Goal: Task Accomplishment & Management: Use online tool/utility

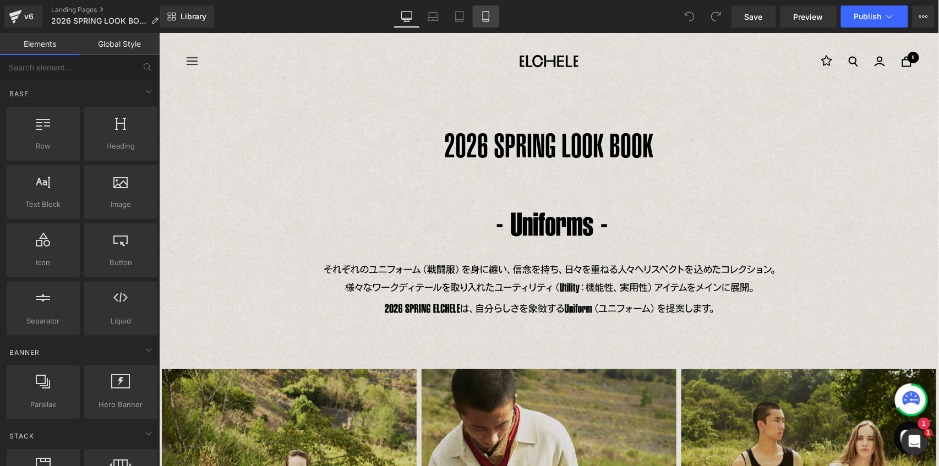
click at [485, 17] on icon at bounding box center [485, 16] width 11 height 11
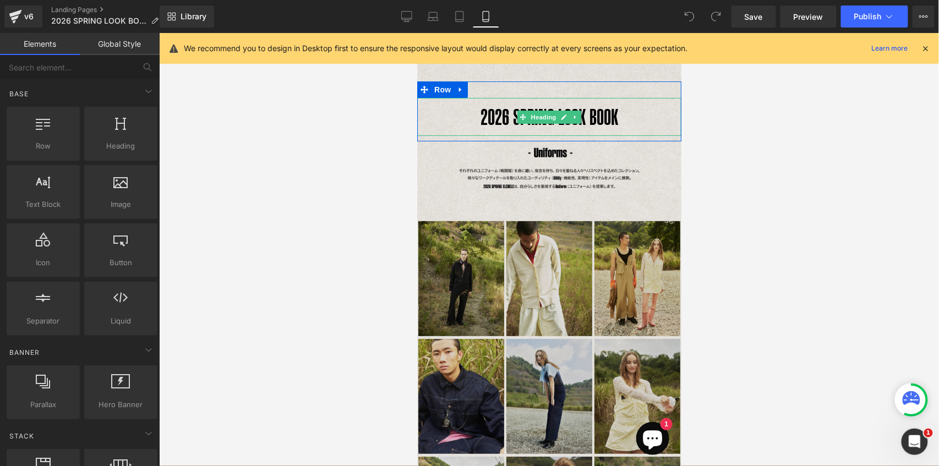
click at [489, 115] on h1 "2026 SPRING LOOK BOOK" at bounding box center [549, 116] width 264 height 38
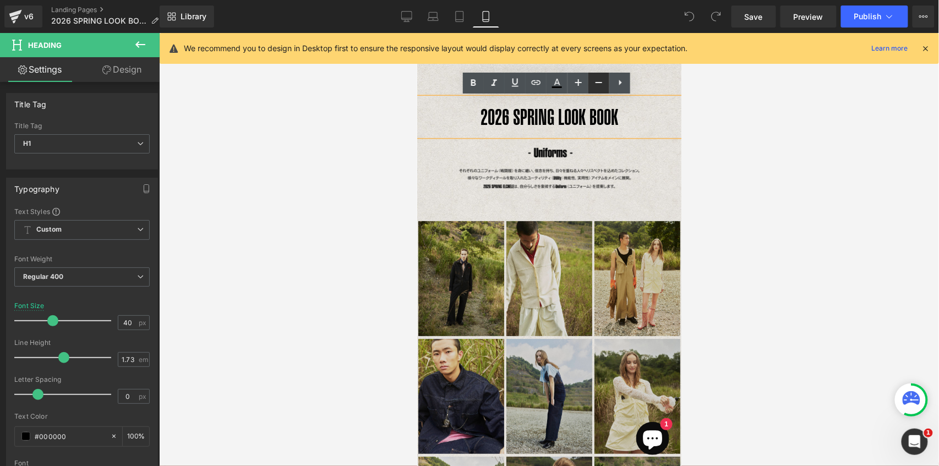
click at [602, 81] on icon at bounding box center [598, 82] width 13 height 13
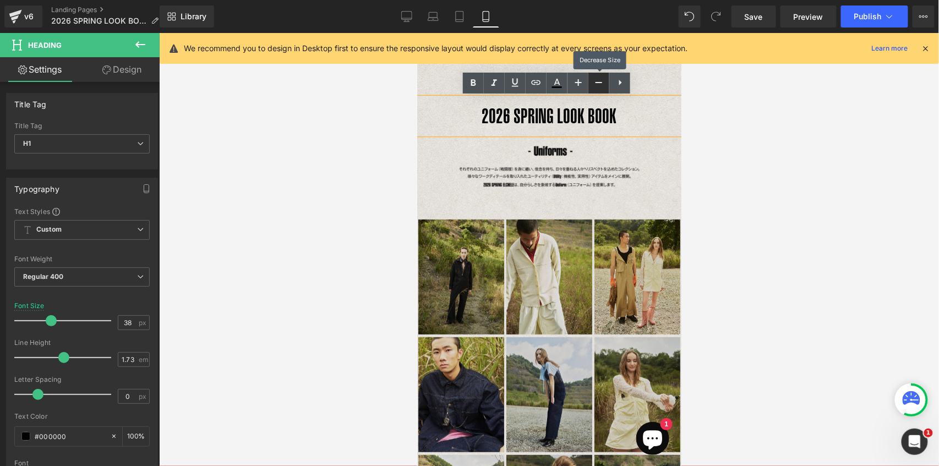
click at [602, 81] on icon at bounding box center [598, 82] width 13 height 13
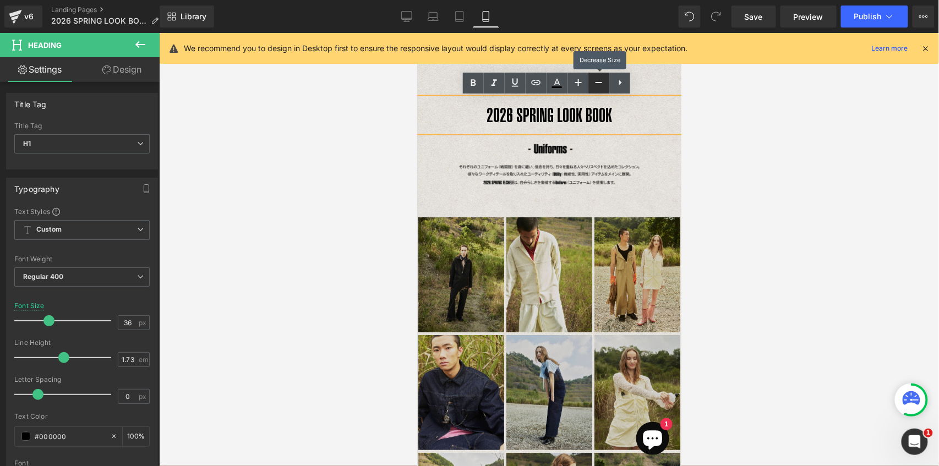
click at [602, 81] on icon at bounding box center [598, 82] width 13 height 13
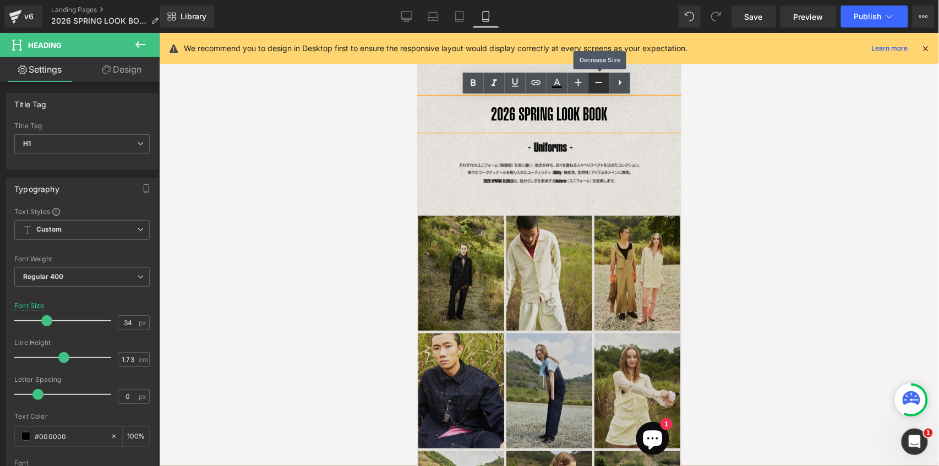
click at [602, 81] on icon at bounding box center [598, 82] width 13 height 13
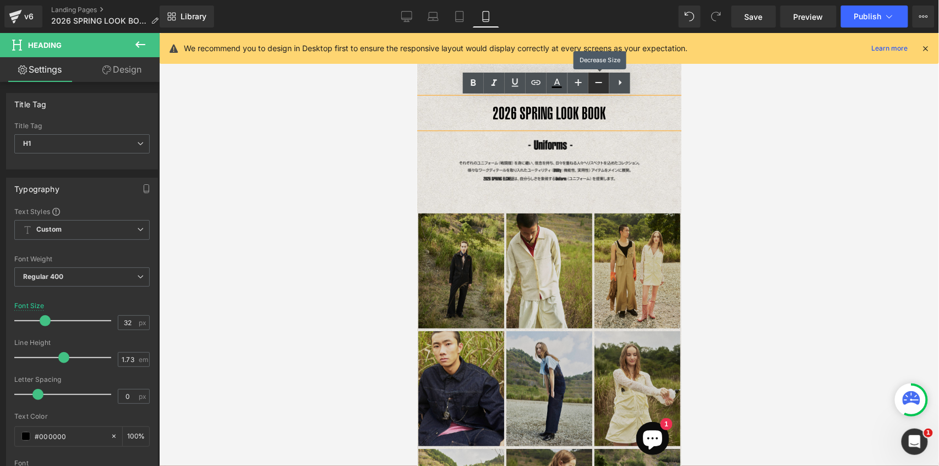
click at [602, 81] on icon at bounding box center [598, 82] width 13 height 13
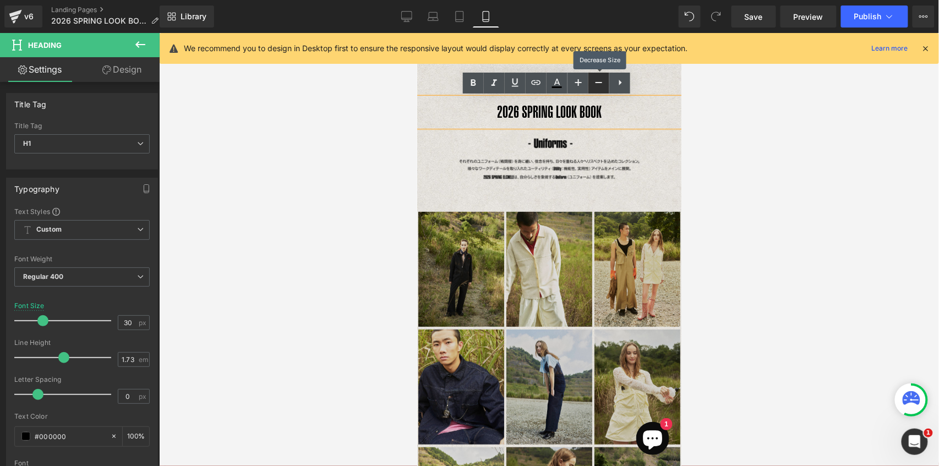
click at [602, 81] on icon at bounding box center [598, 82] width 13 height 13
type input "28"
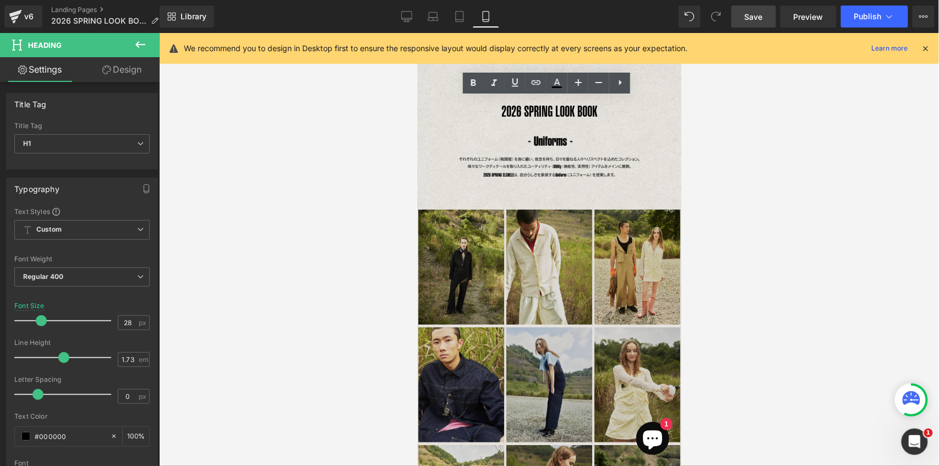
click at [766, 21] on link "Save" at bounding box center [753, 17] width 45 height 22
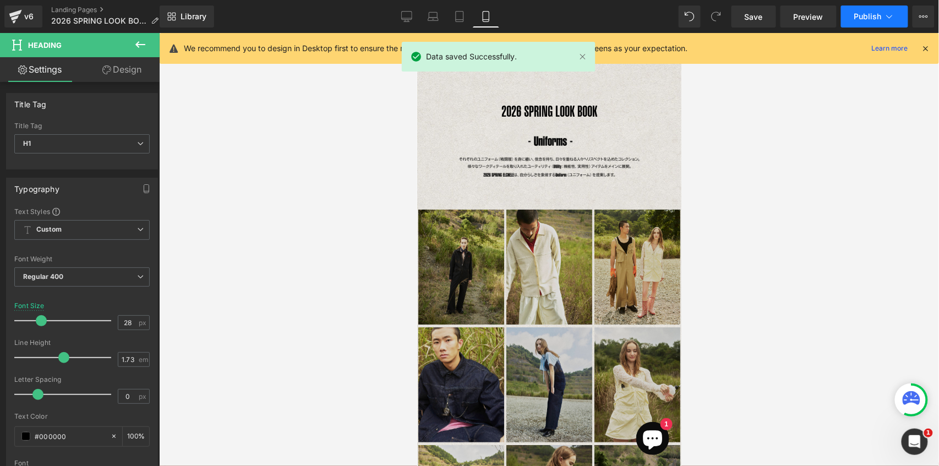
click at [871, 20] on span "Publish" at bounding box center [868, 16] width 28 height 9
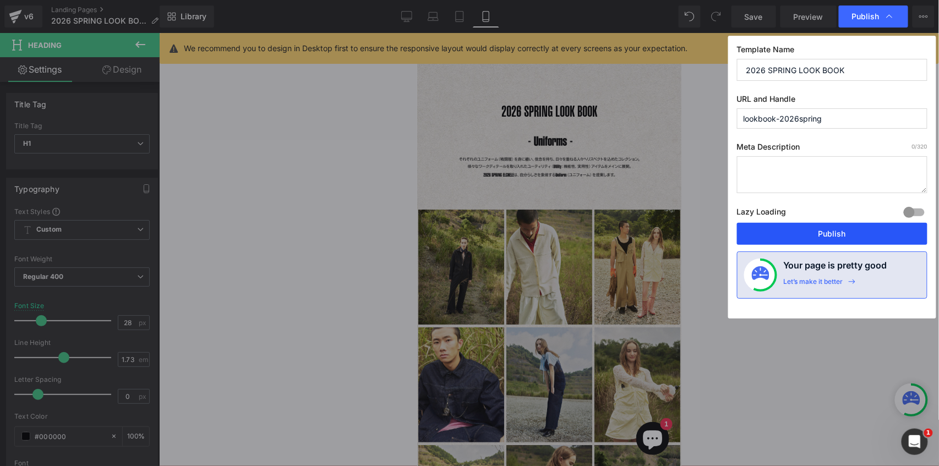
click at [844, 238] on button "Publish" at bounding box center [832, 234] width 190 height 22
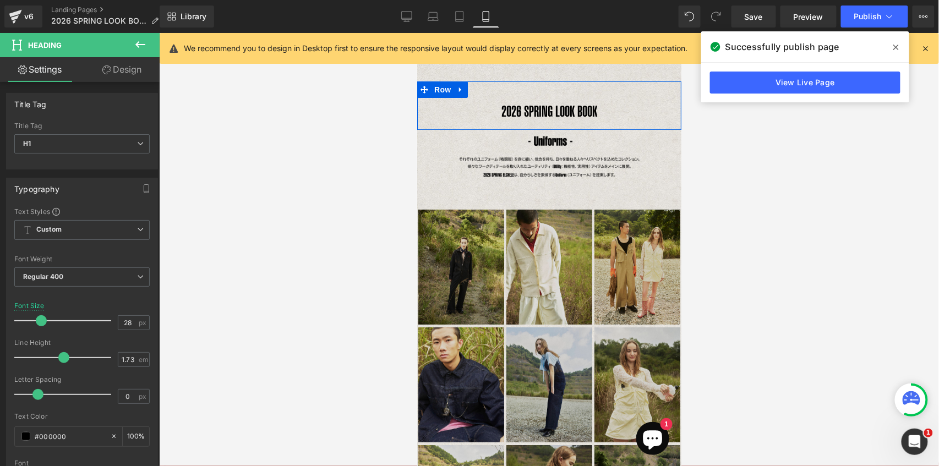
click at [560, 139] on img at bounding box center [548, 156] width 185 height 55
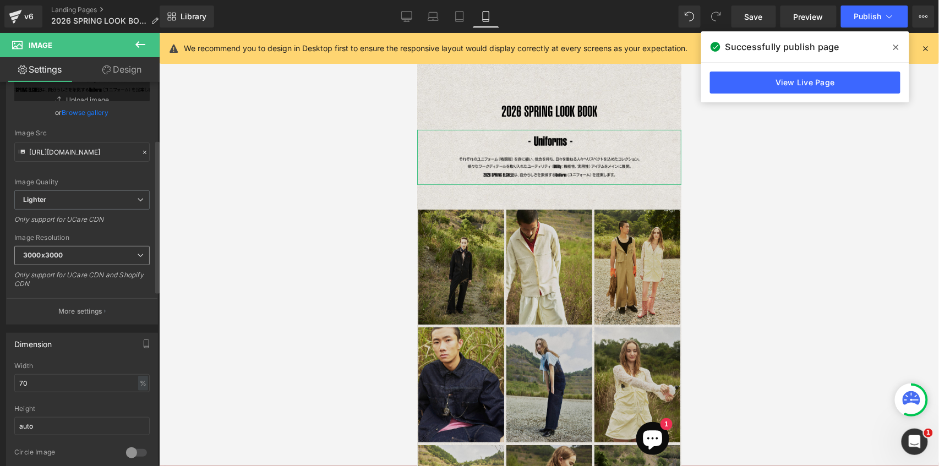
scroll to position [146, 0]
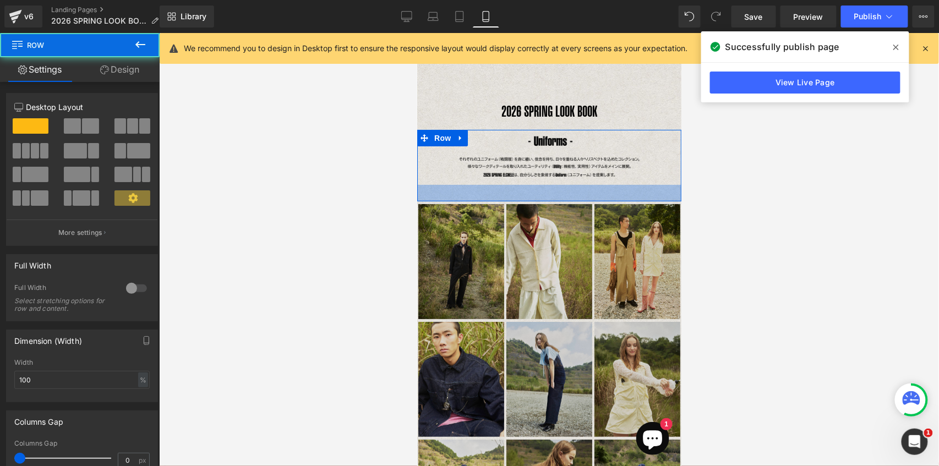
drag, startPoint x: 547, startPoint y: 204, endPoint x: 546, endPoint y: 198, distance: 5.5
click at [546, 198] on div at bounding box center [549, 192] width 264 height 17
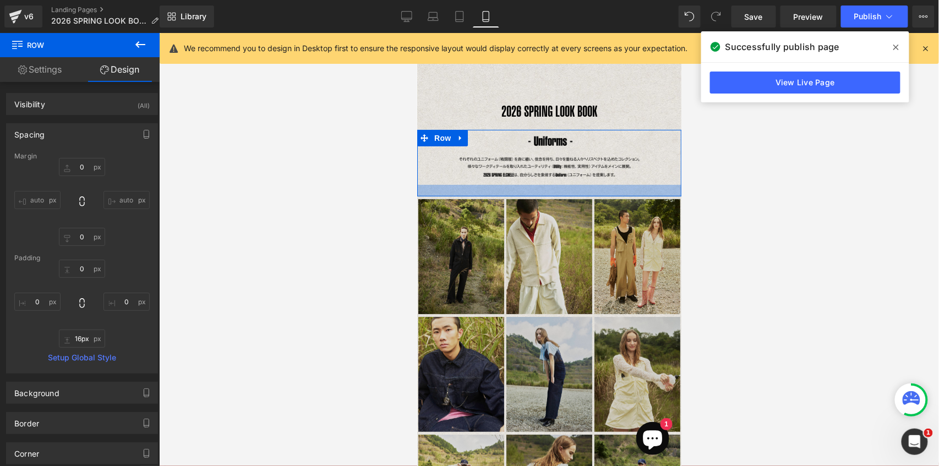
type input "15px"
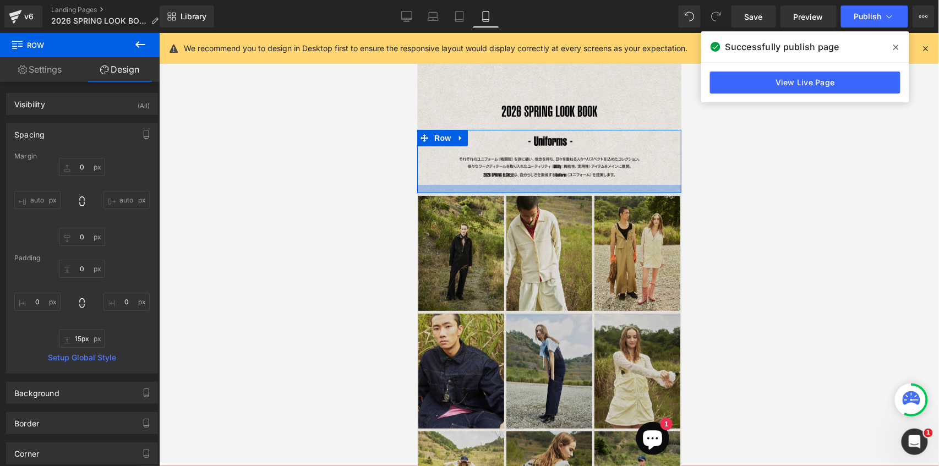
drag, startPoint x: 555, startPoint y: 198, endPoint x: 555, endPoint y: 190, distance: 8.3
click at [555, 190] on div at bounding box center [549, 188] width 264 height 8
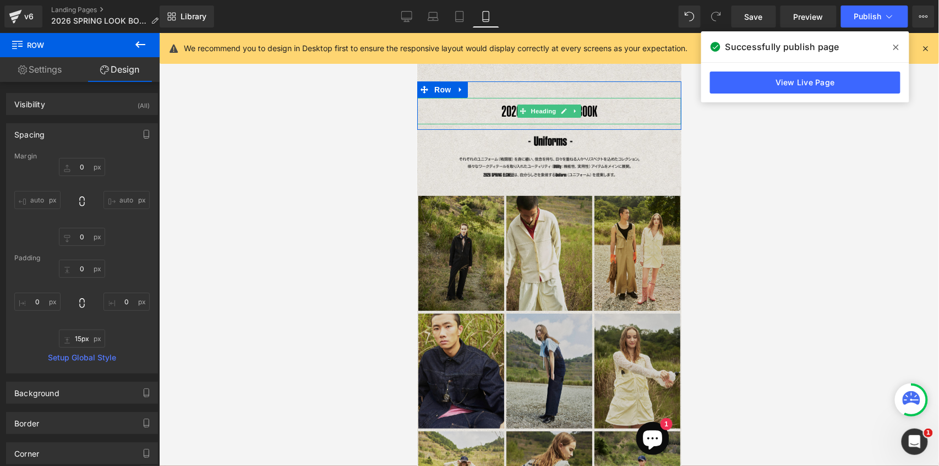
click at [592, 112] on h1 "2026 SPRING LOOK BOOK" at bounding box center [549, 110] width 264 height 26
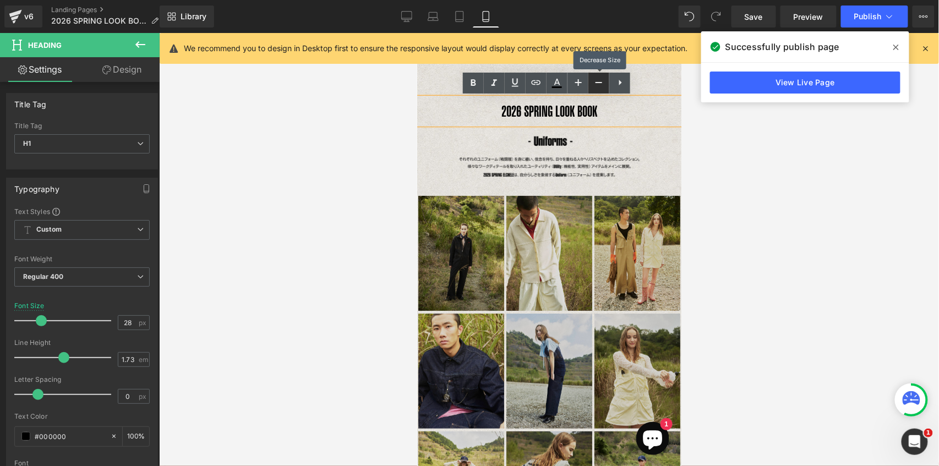
click at [602, 86] on icon at bounding box center [598, 82] width 13 height 13
type input "26"
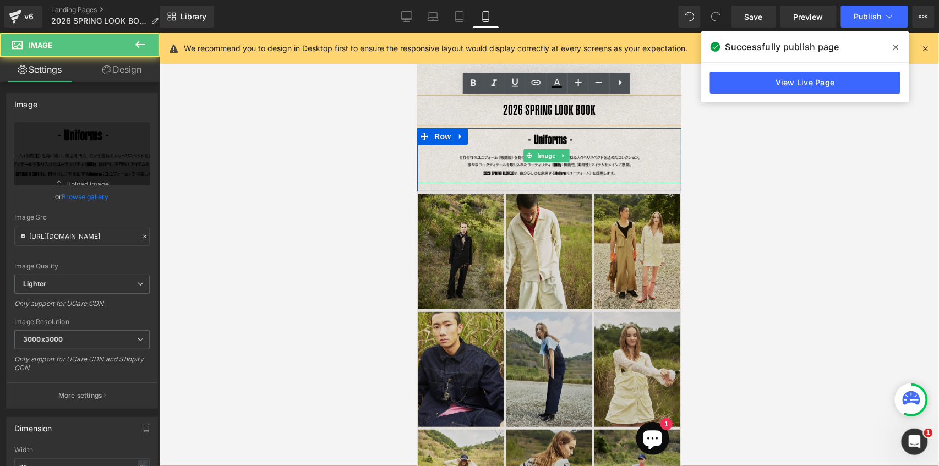
click at [559, 140] on img at bounding box center [548, 155] width 185 height 55
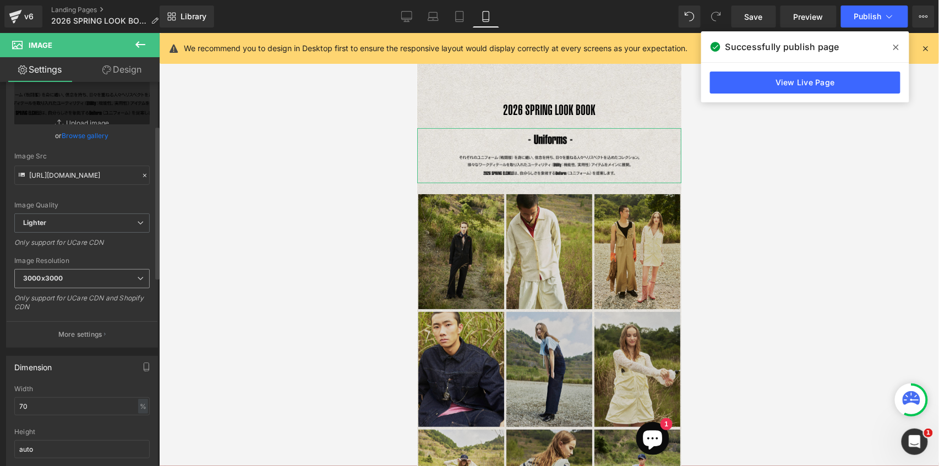
scroll to position [110, 0]
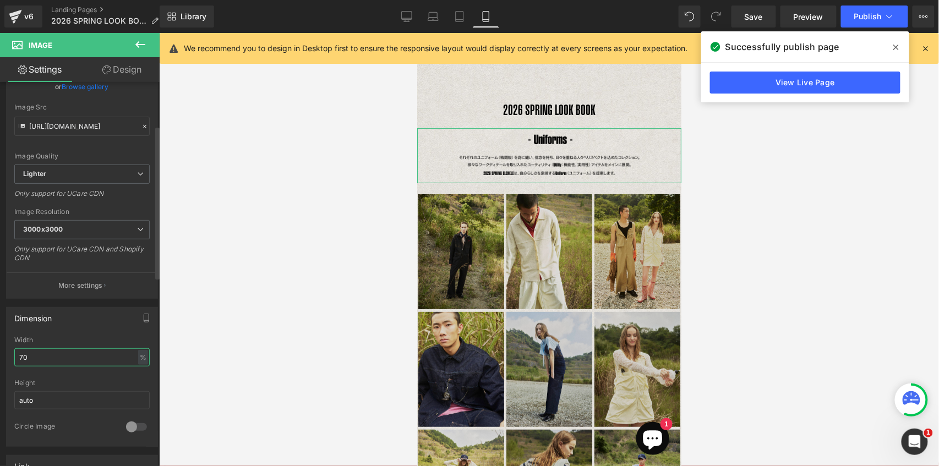
click at [36, 358] on input "70" at bounding box center [81, 357] width 135 height 18
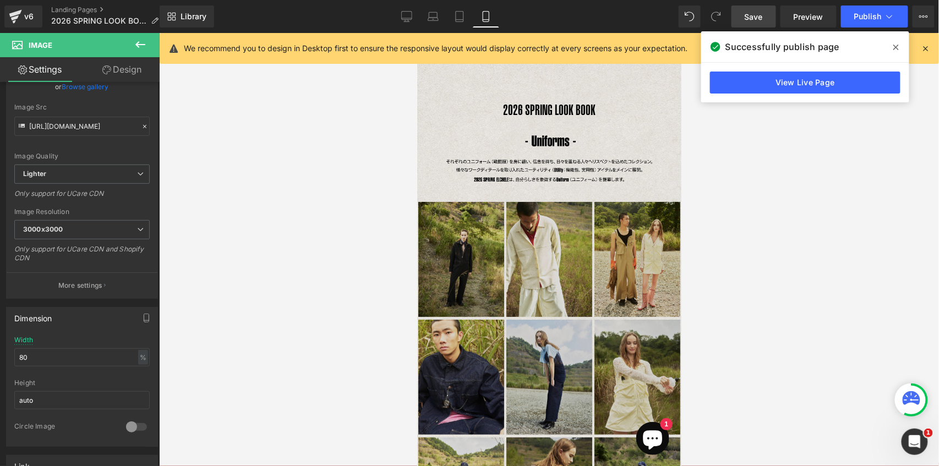
click at [767, 23] on link "Save" at bounding box center [753, 17] width 45 height 22
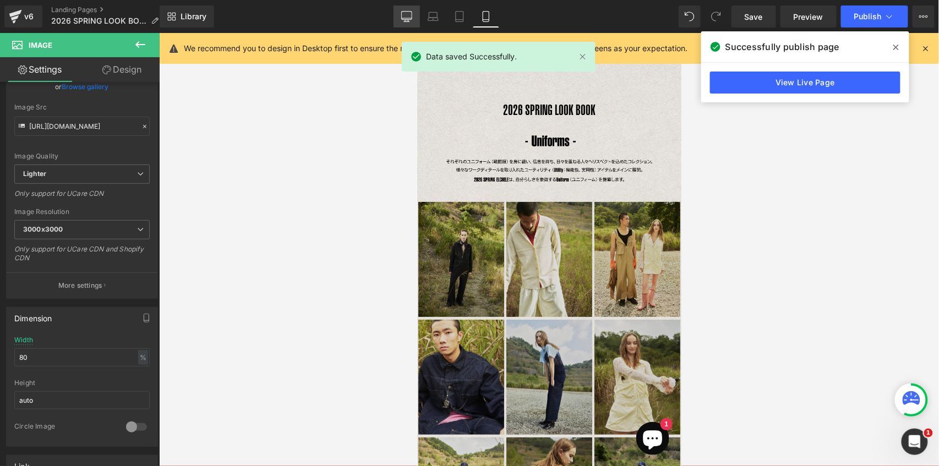
click at [414, 17] on link "Desktop" at bounding box center [406, 17] width 26 height 22
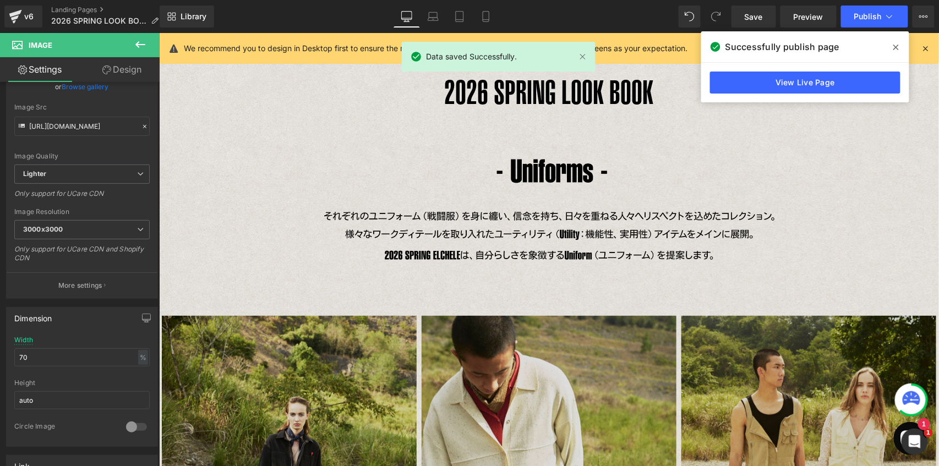
scroll to position [58, 0]
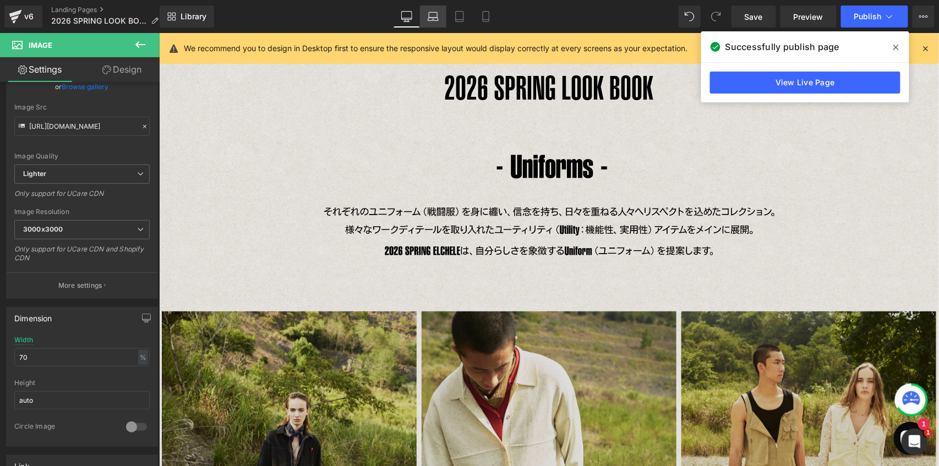
click at [435, 18] on icon at bounding box center [433, 19] width 10 height 3
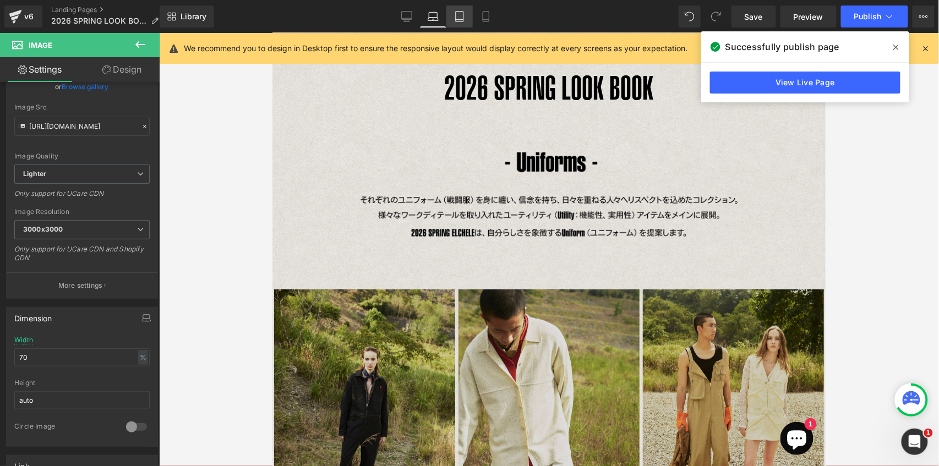
click at [457, 20] on icon at bounding box center [460, 20] width 8 height 0
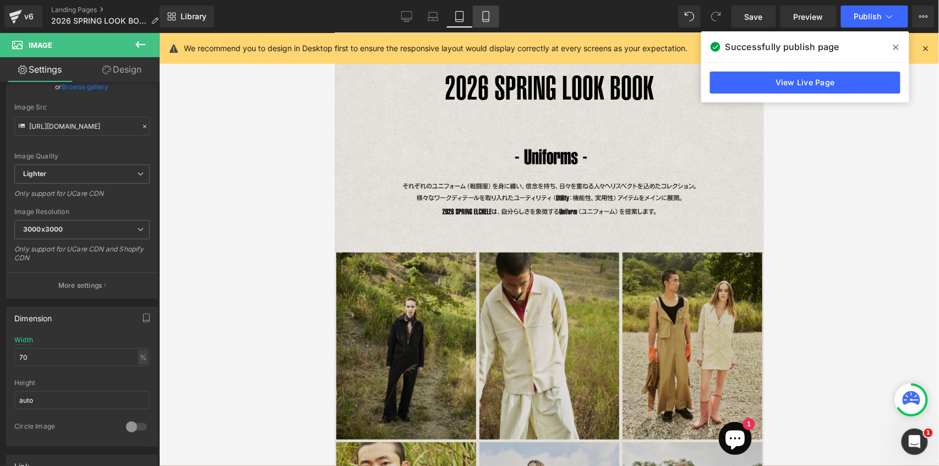
click at [485, 16] on icon at bounding box center [485, 16] width 11 height 11
type input "80"
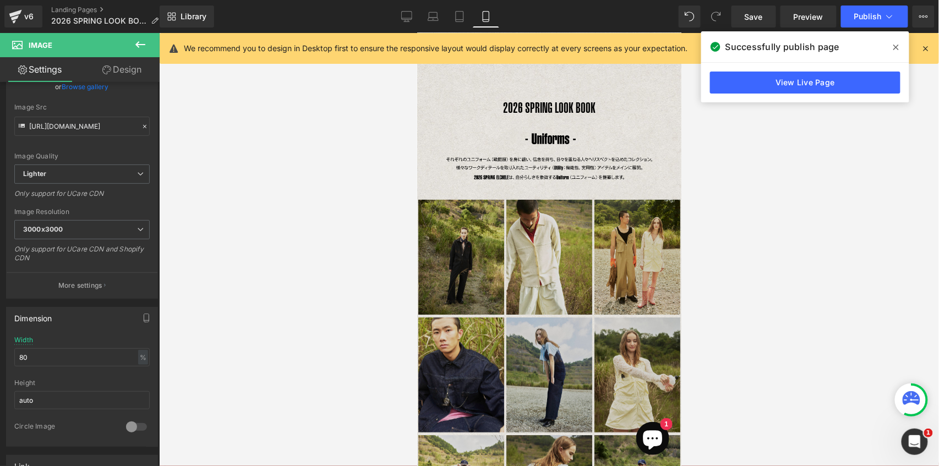
scroll to position [0, 0]
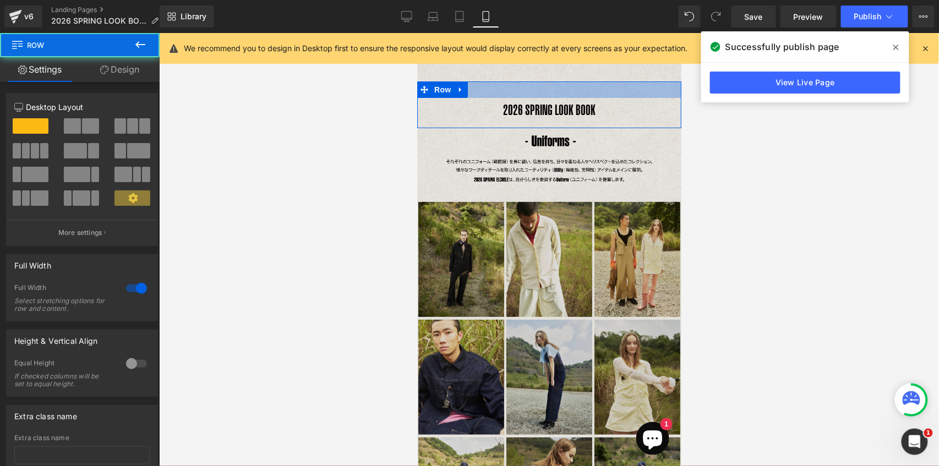
click at [548, 94] on div at bounding box center [549, 89] width 264 height 17
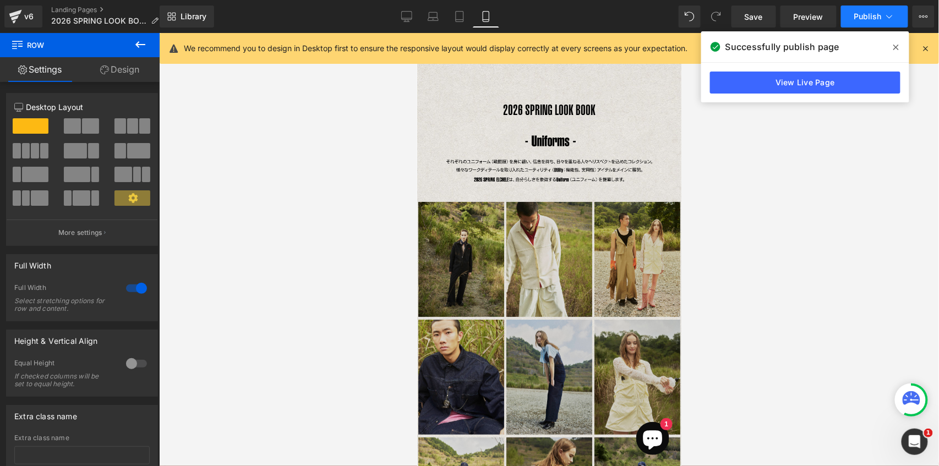
click at [874, 13] on span "Publish" at bounding box center [868, 16] width 28 height 9
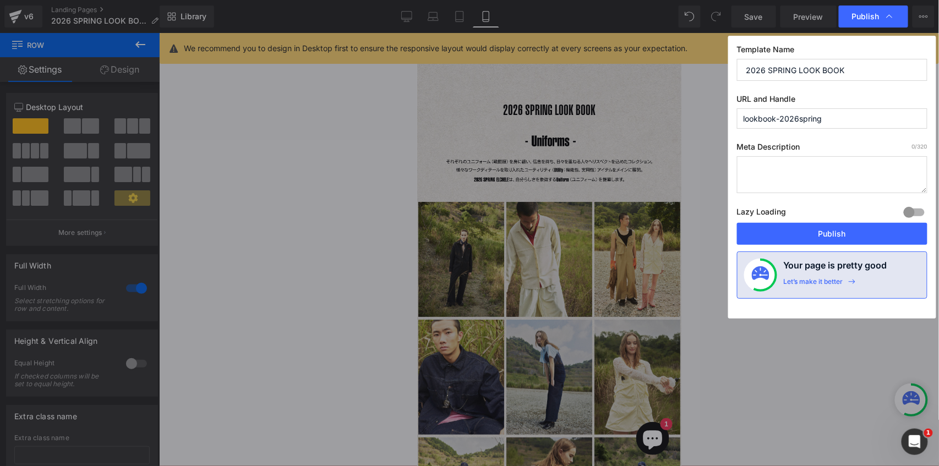
click at [801, 234] on button "Publish" at bounding box center [832, 234] width 190 height 22
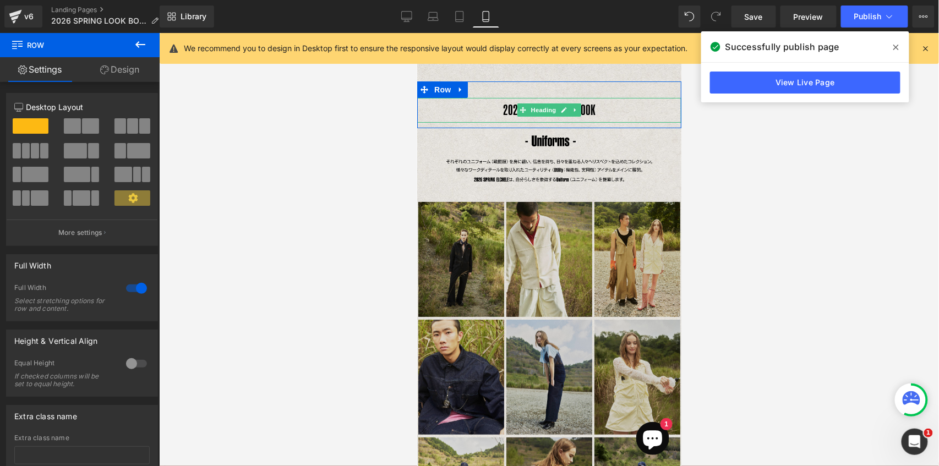
click at [588, 112] on h1 "2026 SPRING LOOK BOOK" at bounding box center [549, 109] width 264 height 25
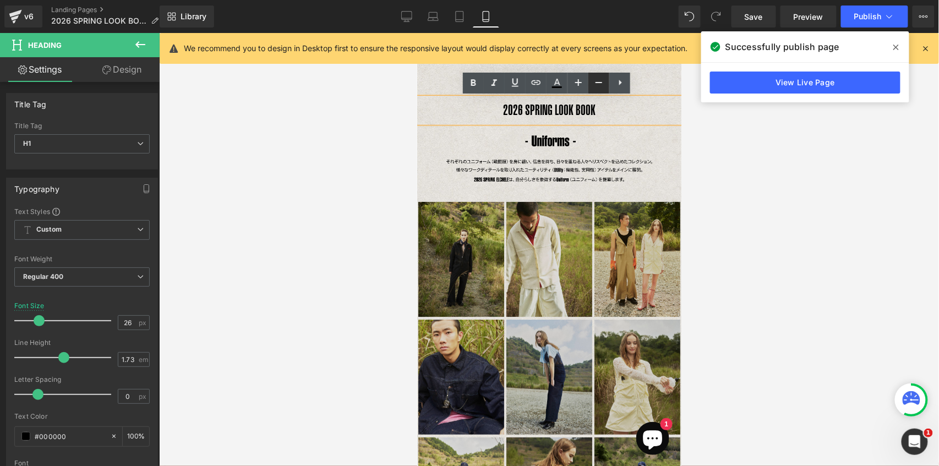
click at [601, 83] on icon at bounding box center [598, 82] width 7 height 1
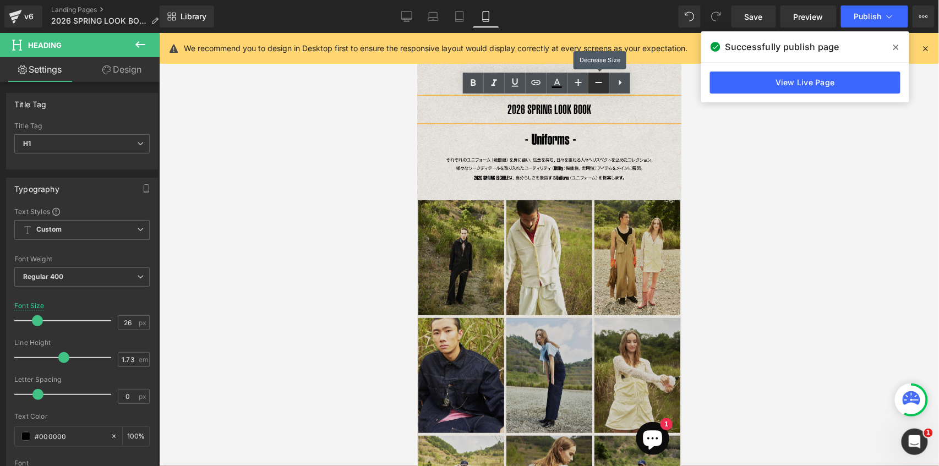
click at [601, 83] on icon at bounding box center [598, 82] width 7 height 1
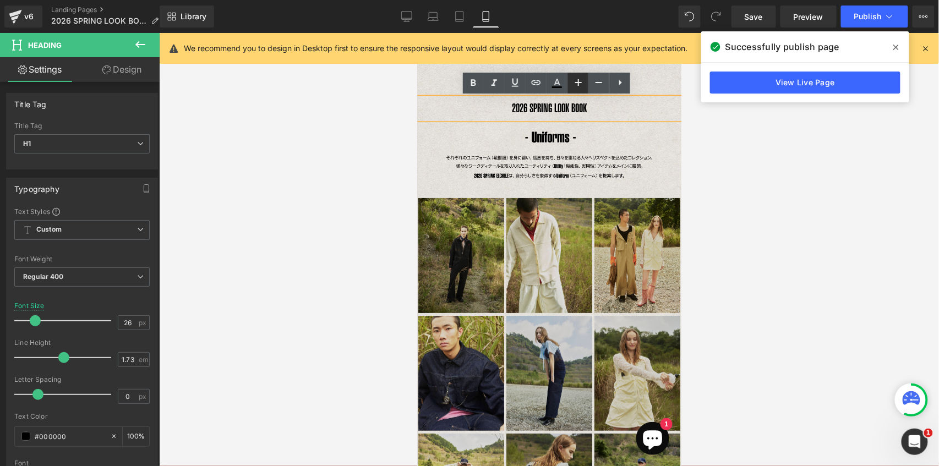
click at [581, 83] on icon at bounding box center [578, 82] width 13 height 13
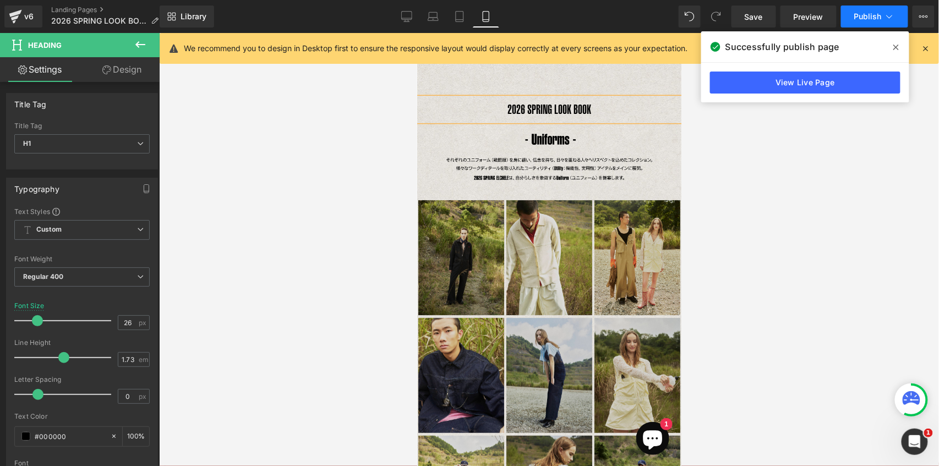
click at [867, 15] on span "Publish" at bounding box center [868, 16] width 28 height 9
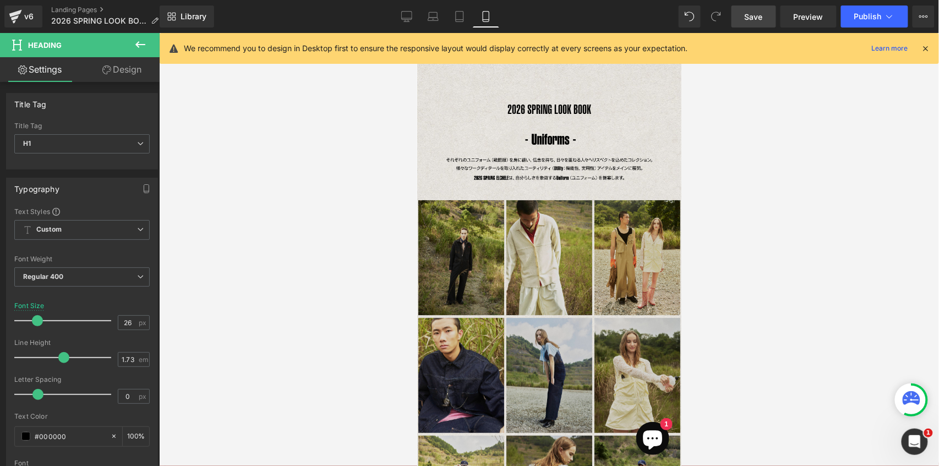
click at [754, 14] on span "Save" at bounding box center [754, 17] width 18 height 12
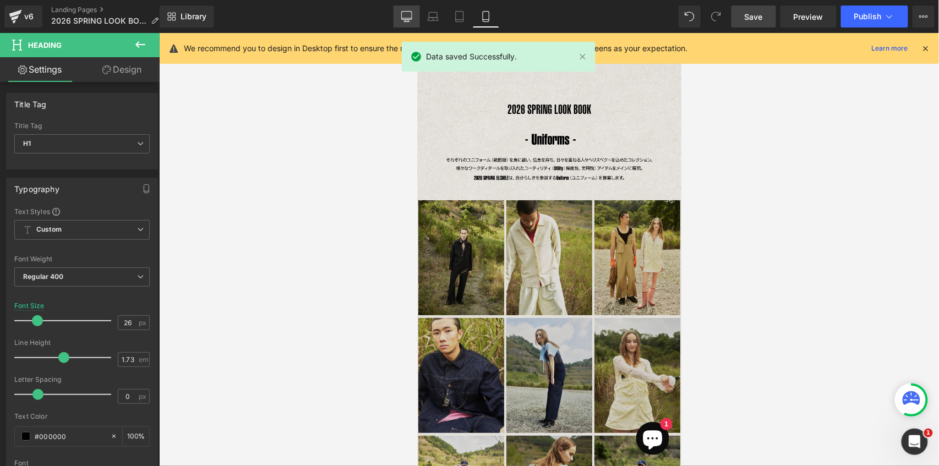
click at [404, 21] on icon at bounding box center [406, 16] width 11 height 11
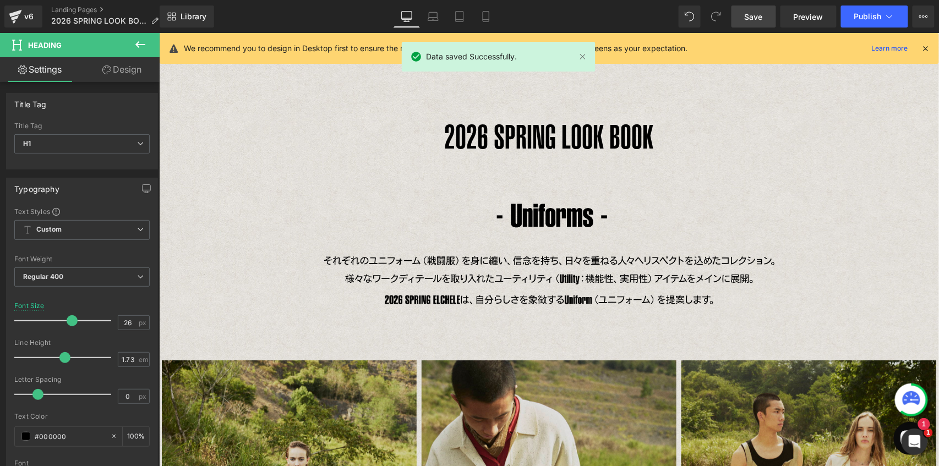
scroll to position [15, 0]
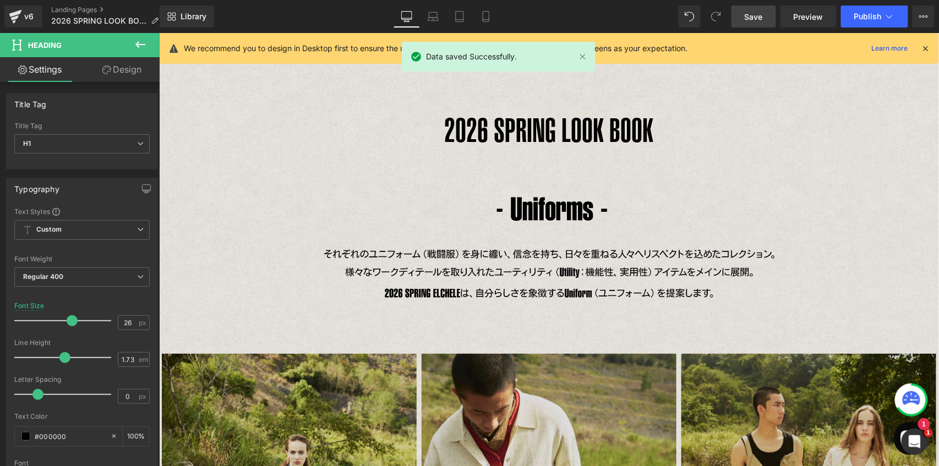
click at [562, 123] on div "2026 SPRING LOOK BOOK Heading" at bounding box center [548, 129] width 780 height 57
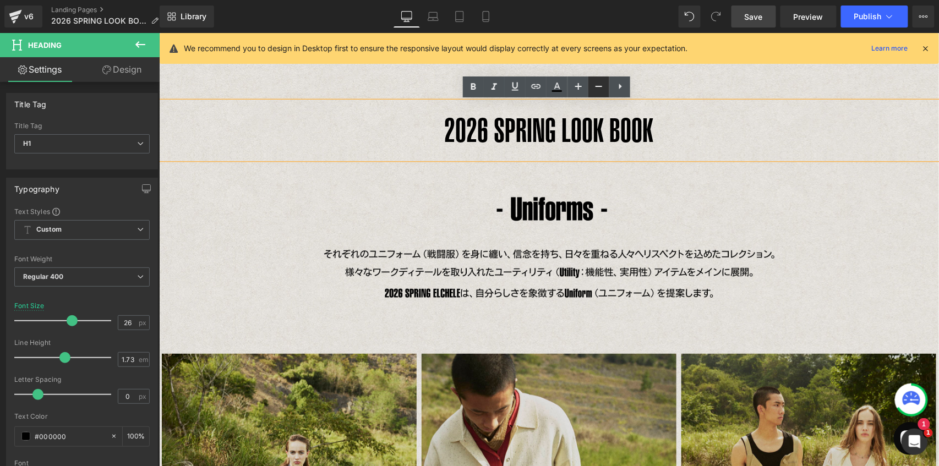
click at [600, 86] on icon at bounding box center [598, 86] width 7 height 1
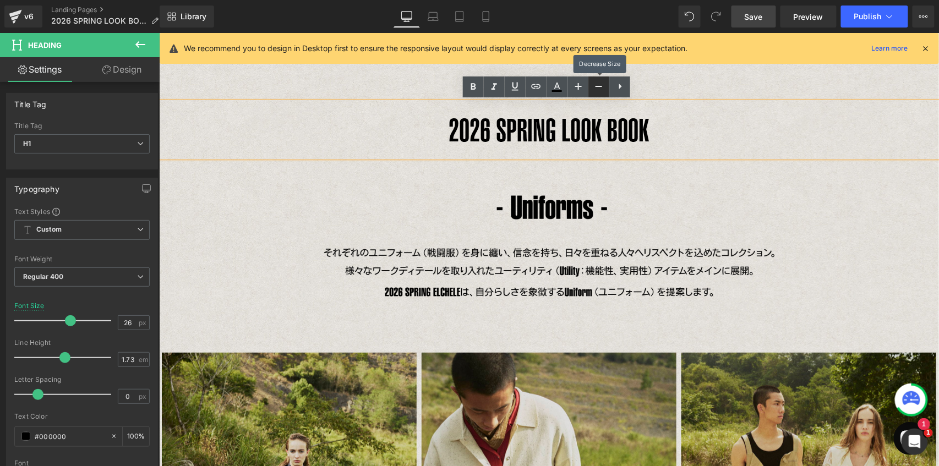
click at [600, 86] on icon at bounding box center [598, 86] width 7 height 1
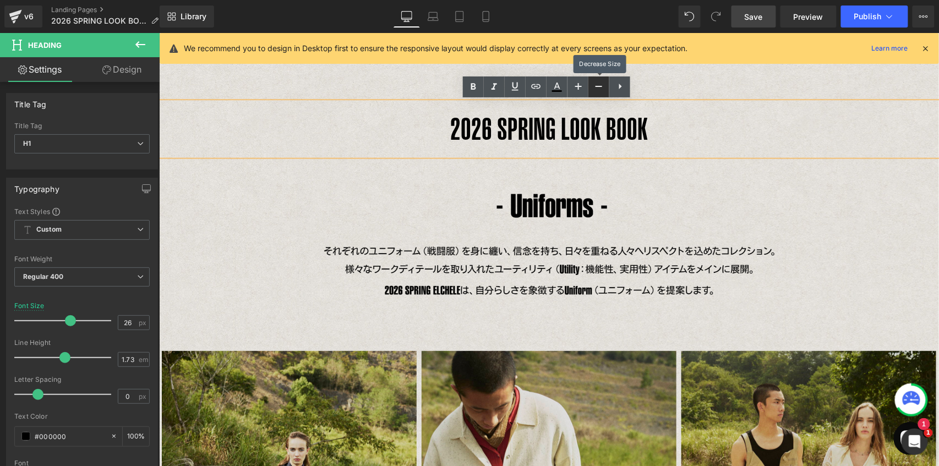
scroll to position [15, 0]
click at [436, 18] on icon at bounding box center [433, 19] width 10 height 3
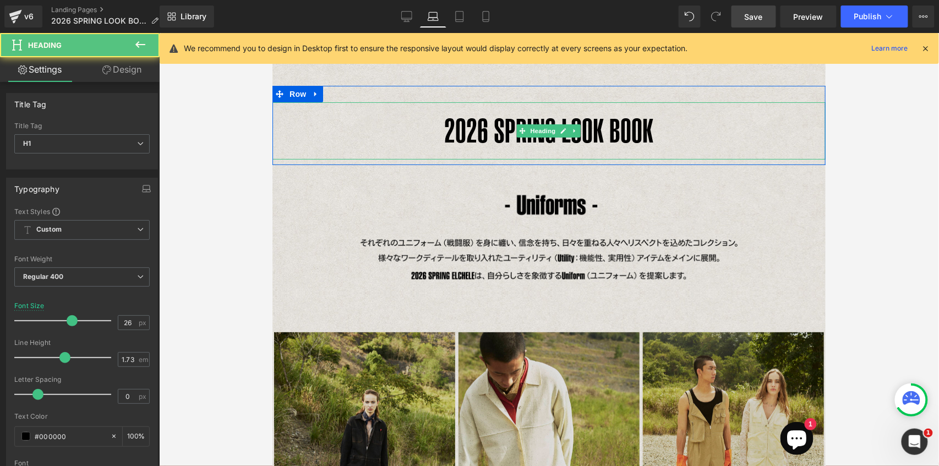
click at [587, 136] on h1 "2026 SPRING LOOK BOOK" at bounding box center [548, 130] width 553 height 57
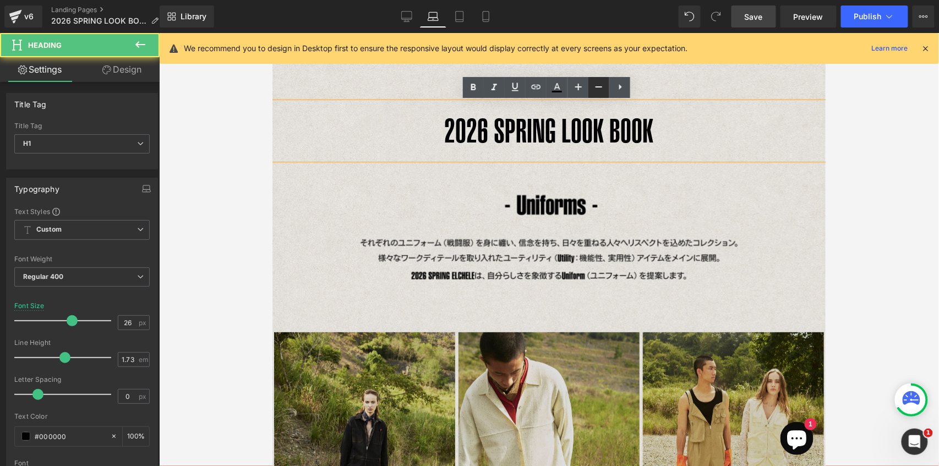
click at [602, 88] on icon at bounding box center [598, 86] width 13 height 13
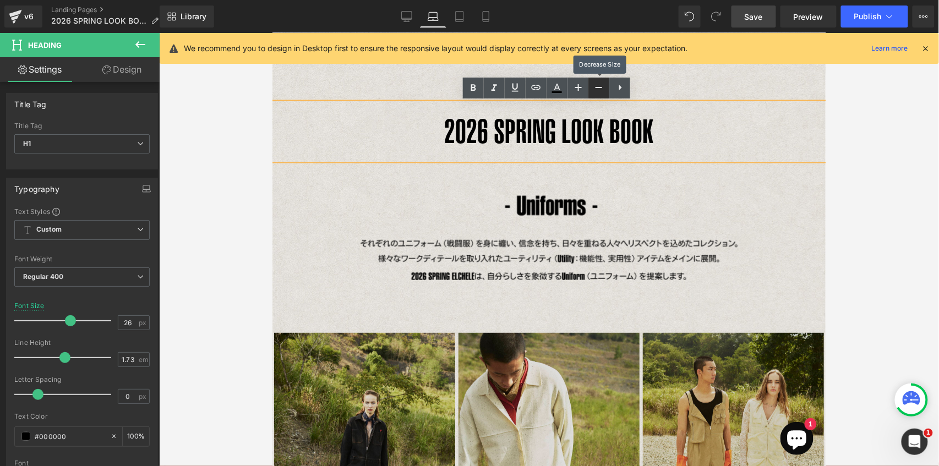
click at [602, 88] on icon at bounding box center [598, 87] width 13 height 13
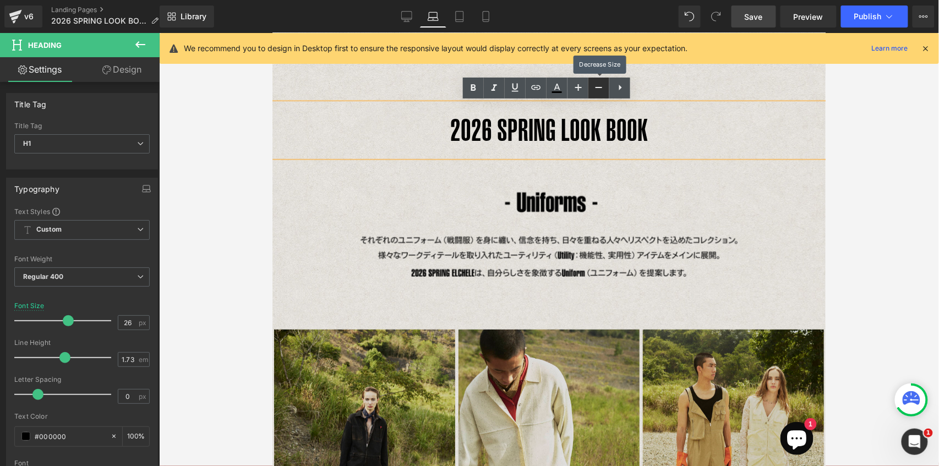
click at [602, 88] on icon at bounding box center [598, 87] width 13 height 13
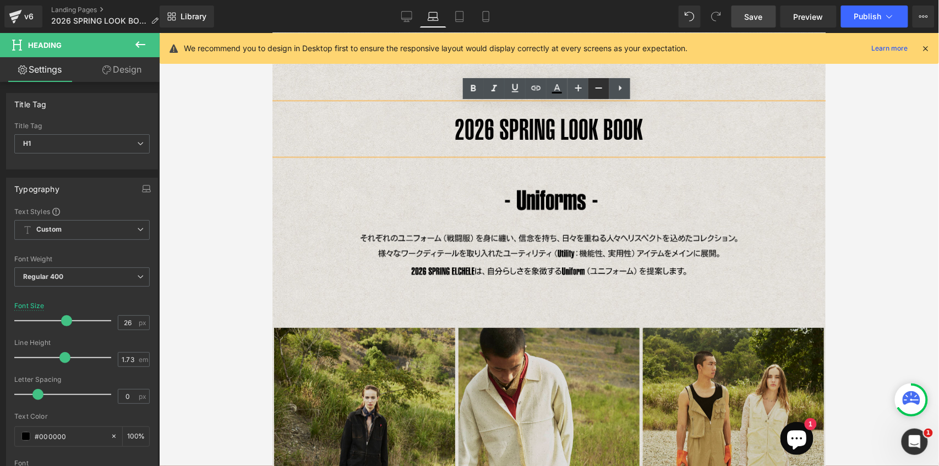
click at [602, 88] on icon at bounding box center [598, 88] width 7 height 1
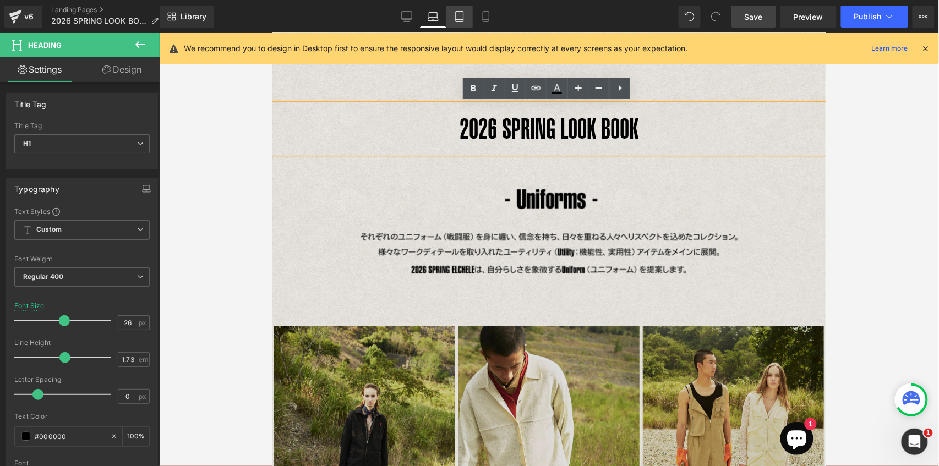
click at [463, 19] on icon at bounding box center [459, 16] width 11 height 11
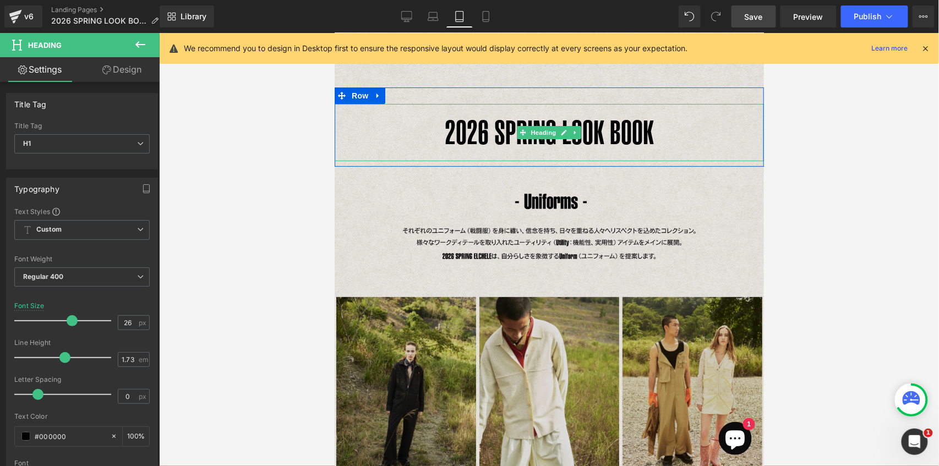
click at [619, 127] on h1 "2026 SPRING LOOK BOOK" at bounding box center [548, 131] width 429 height 57
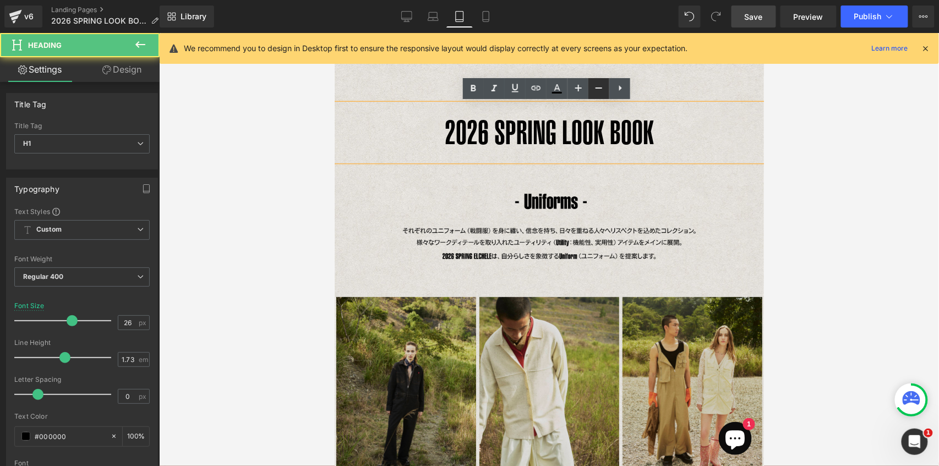
click at [602, 90] on icon at bounding box center [598, 87] width 13 height 13
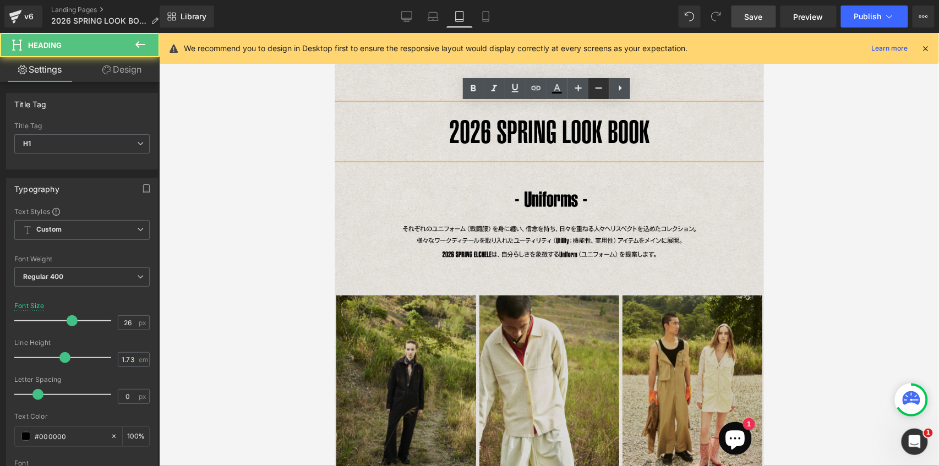
click at [602, 90] on icon at bounding box center [598, 87] width 13 height 13
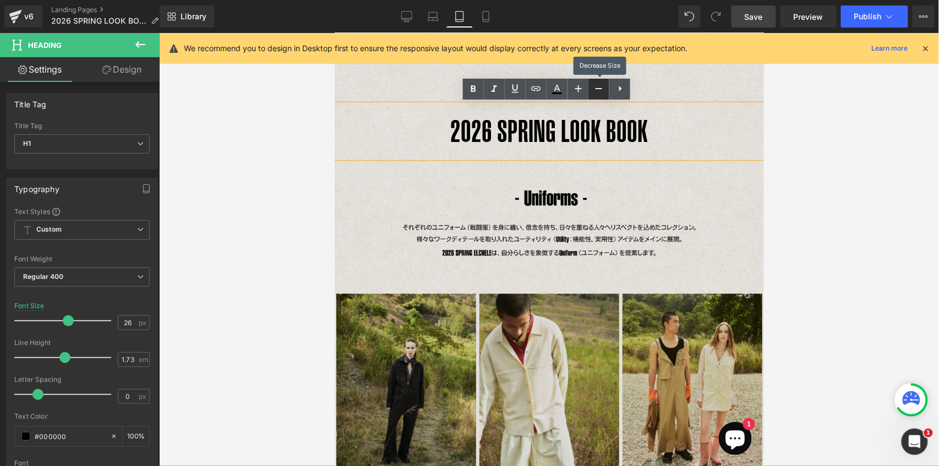
click at [602, 90] on icon at bounding box center [598, 88] width 13 height 13
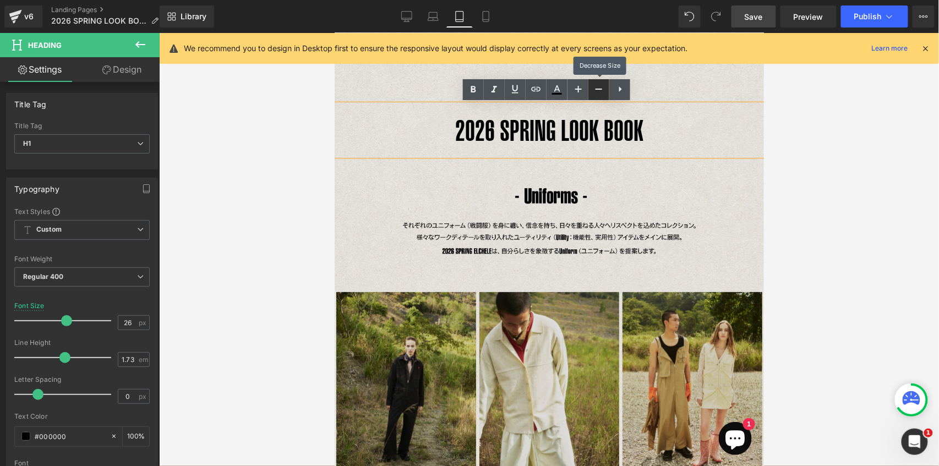
click at [602, 90] on icon at bounding box center [598, 89] width 13 height 13
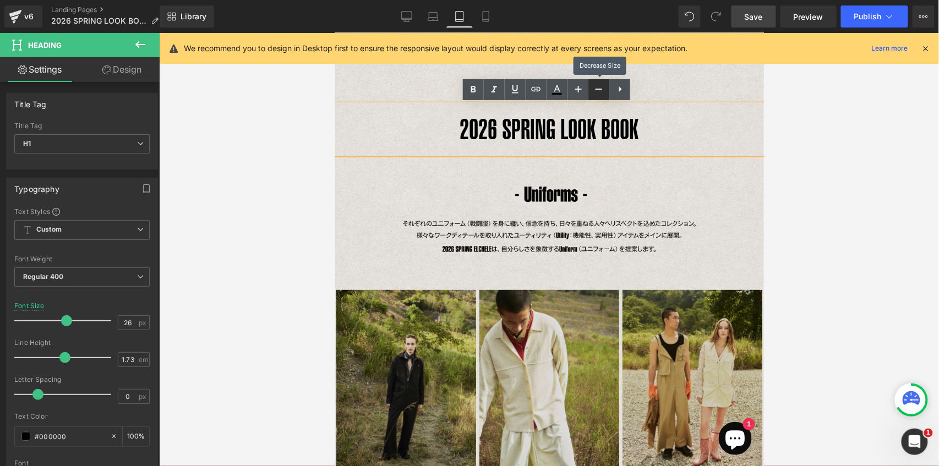
scroll to position [12, 0]
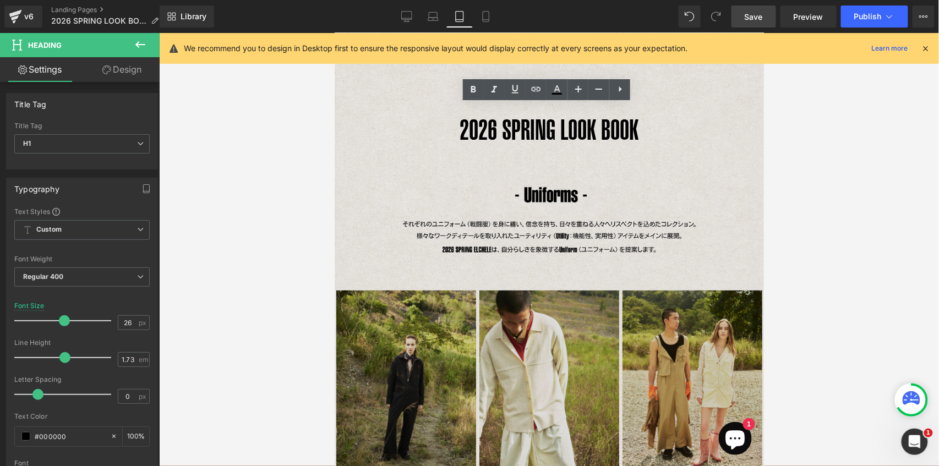
drag, startPoint x: 750, startPoint y: 16, endPoint x: 754, endPoint y: 57, distance: 41.5
click at [750, 16] on span "Save" at bounding box center [754, 17] width 18 height 12
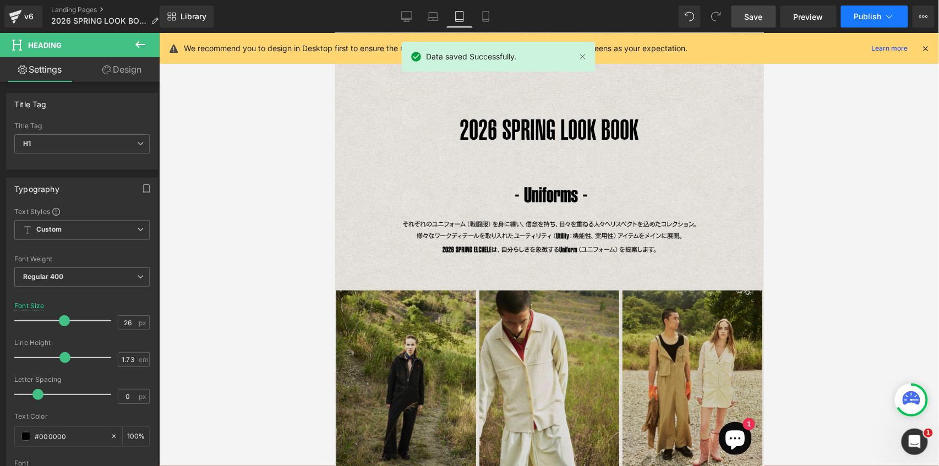
click at [861, 18] on span "Publish" at bounding box center [868, 16] width 28 height 9
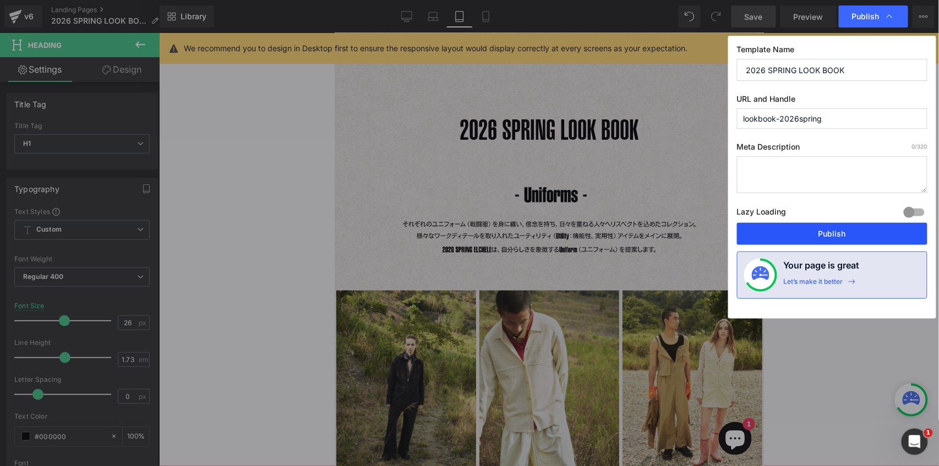
click at [807, 232] on button "Publish" at bounding box center [832, 234] width 190 height 22
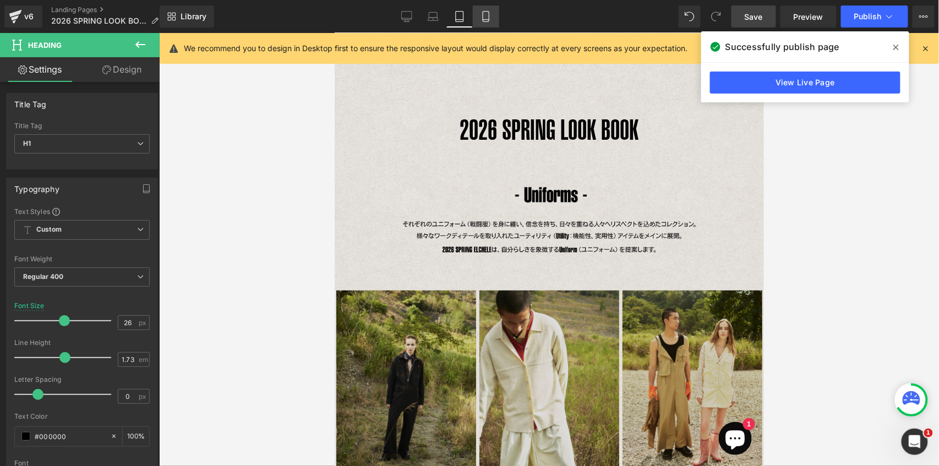
click at [486, 18] on icon at bounding box center [485, 16] width 11 height 11
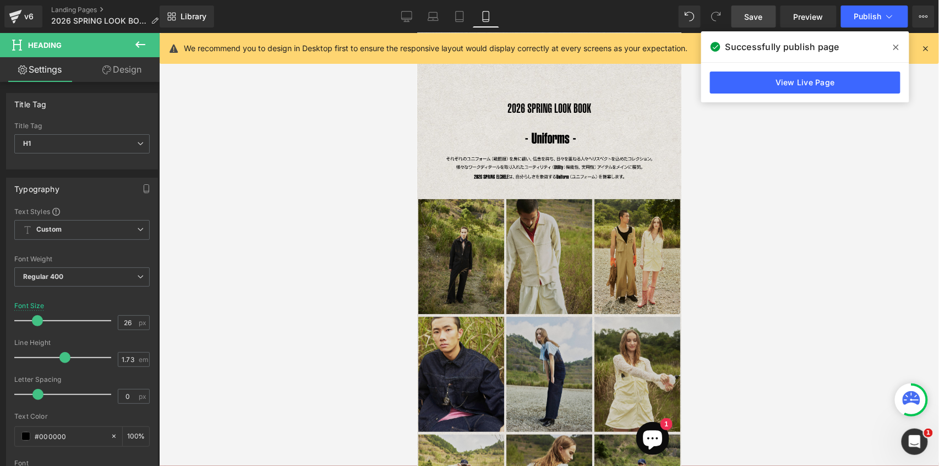
scroll to position [0, 0]
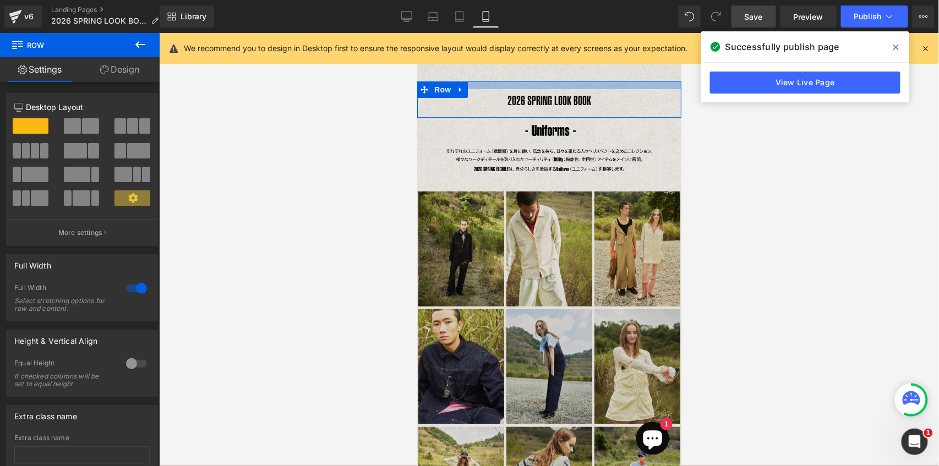
drag, startPoint x: 567, startPoint y: 96, endPoint x: 567, endPoint y: 87, distance: 8.8
click at [567, 87] on div at bounding box center [549, 85] width 264 height 8
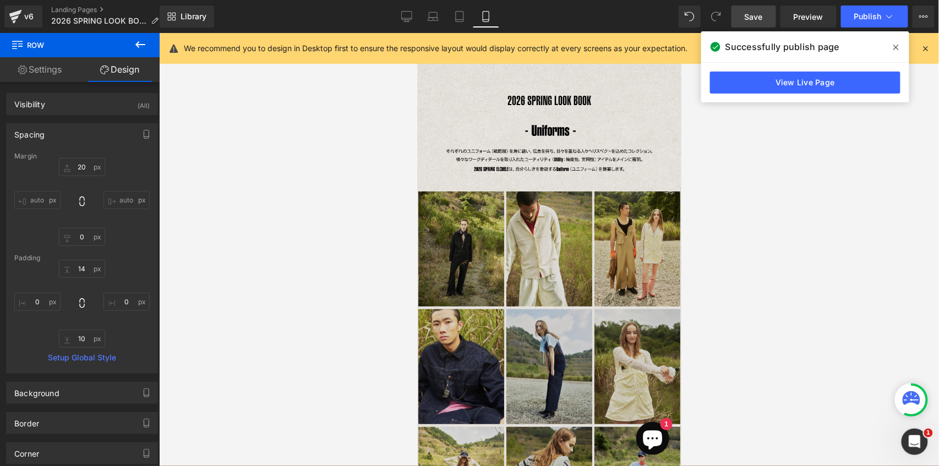
click at [750, 23] on link "Save" at bounding box center [753, 17] width 45 height 22
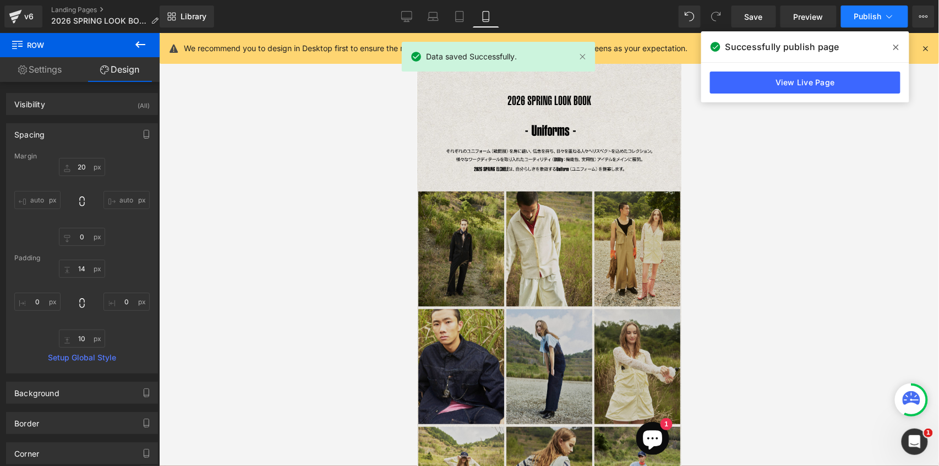
click at [865, 19] on span "Publish" at bounding box center [868, 16] width 28 height 9
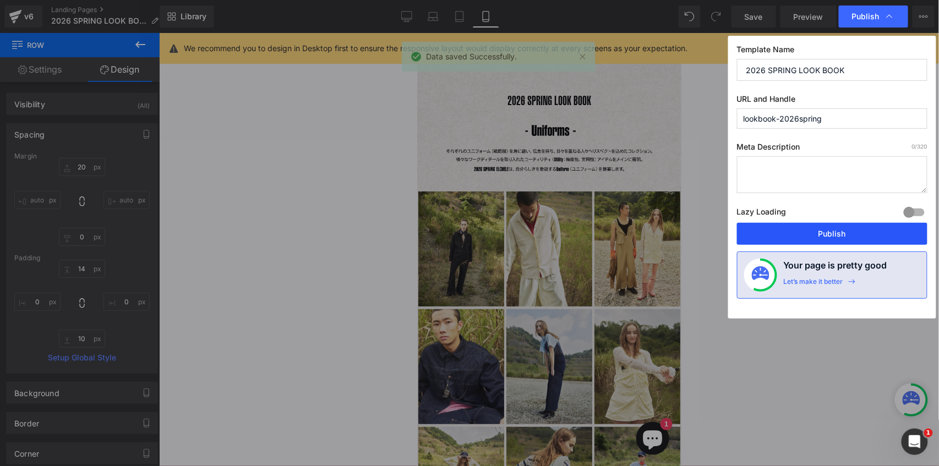
click at [794, 224] on button "Publish" at bounding box center [832, 234] width 190 height 22
